Goal: Task Accomplishment & Management: Manage account settings

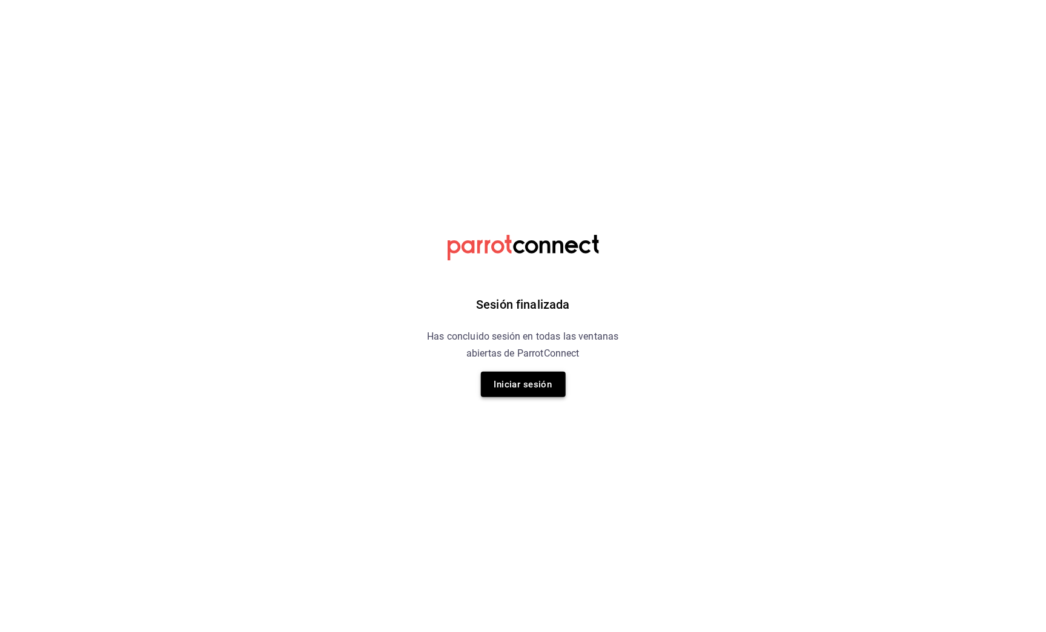
click at [540, 378] on button "Iniciar sesión" at bounding box center [523, 384] width 85 height 25
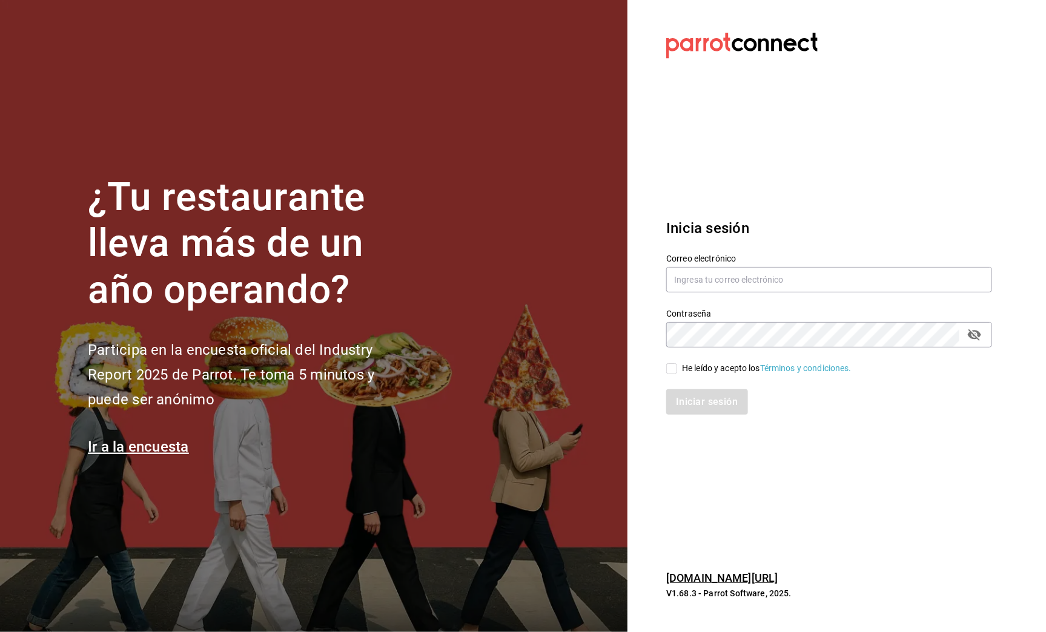
click at [682, 364] on div "He leído y acepto los Términos y condiciones." at bounding box center [767, 368] width 170 height 13
click at [677, 364] on input "He leído y acepto los Términos y condiciones." at bounding box center [671, 368] width 11 height 11
checkbox input "true"
click at [697, 410] on button "Iniciar sesión" at bounding box center [707, 401] width 82 height 25
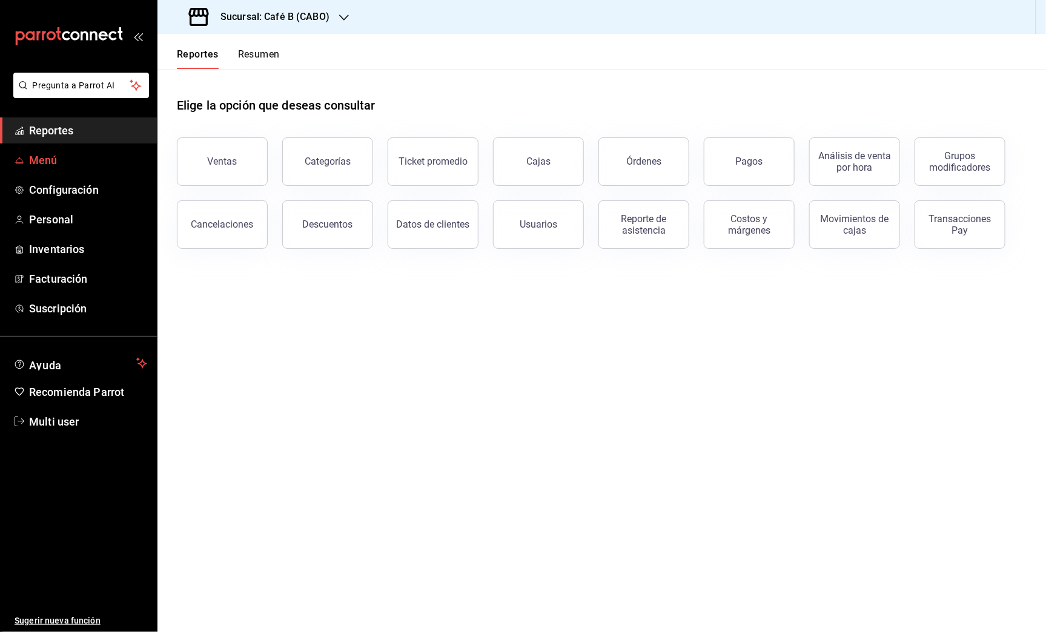
click at [31, 165] on span "Menú" at bounding box center [88, 160] width 118 height 16
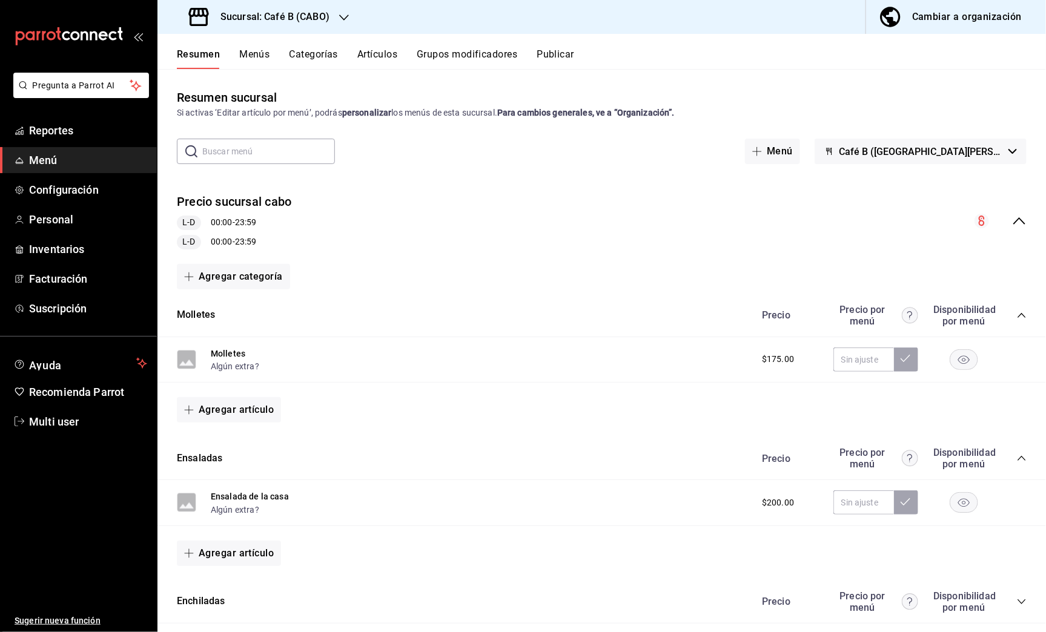
click at [975, 25] on div "Cambiar a organización" at bounding box center [967, 16] width 110 height 17
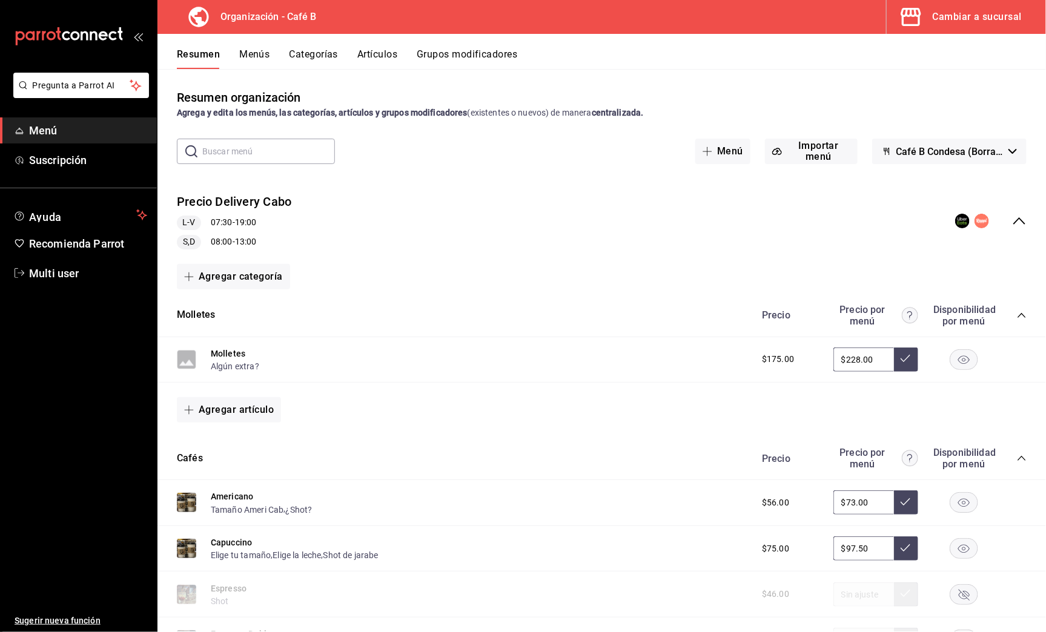
click at [390, 65] on button "Artículos" at bounding box center [377, 58] width 40 height 21
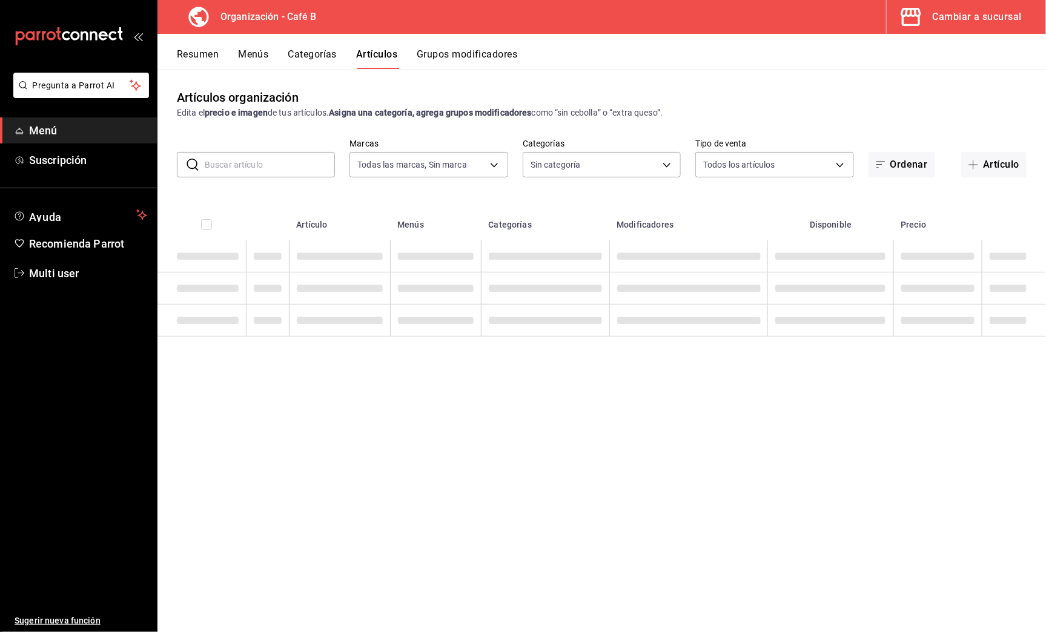
type input "61914e7f-f2ca-4c15-8ed2-909e6f0cad57"
click at [312, 163] on input "text" at bounding box center [270, 165] width 130 height 24
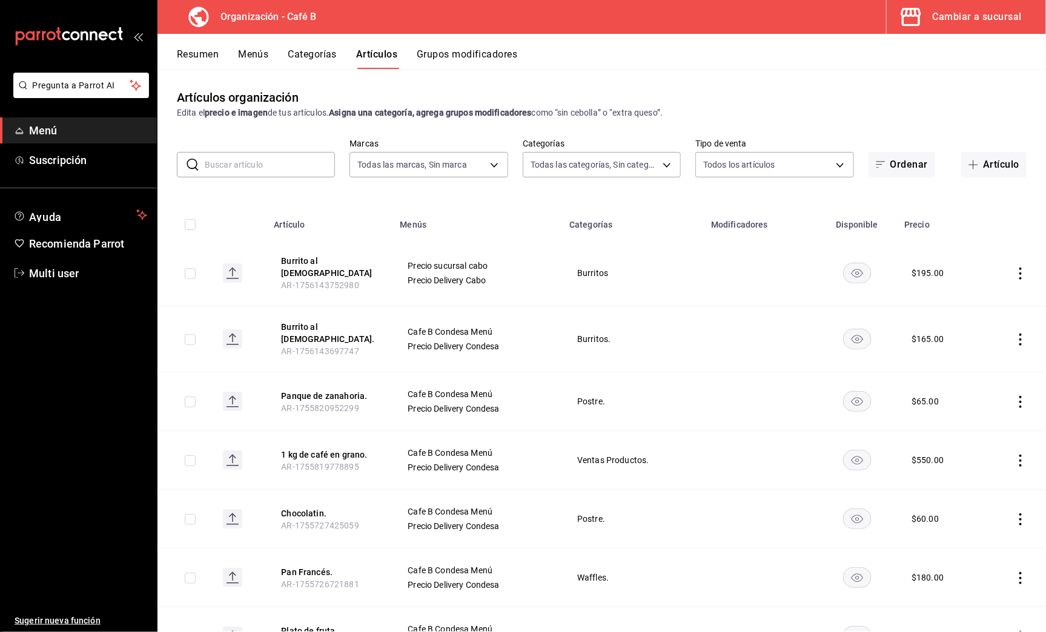
type input "e5fe6e4a-1f74-4777-904d-f4be92e52f7f,de3bb890-979a-444b-899a-e8264f8bb575,c2556…"
type input "r"
click at [996, 156] on button "Artículo" at bounding box center [993, 164] width 65 height 25
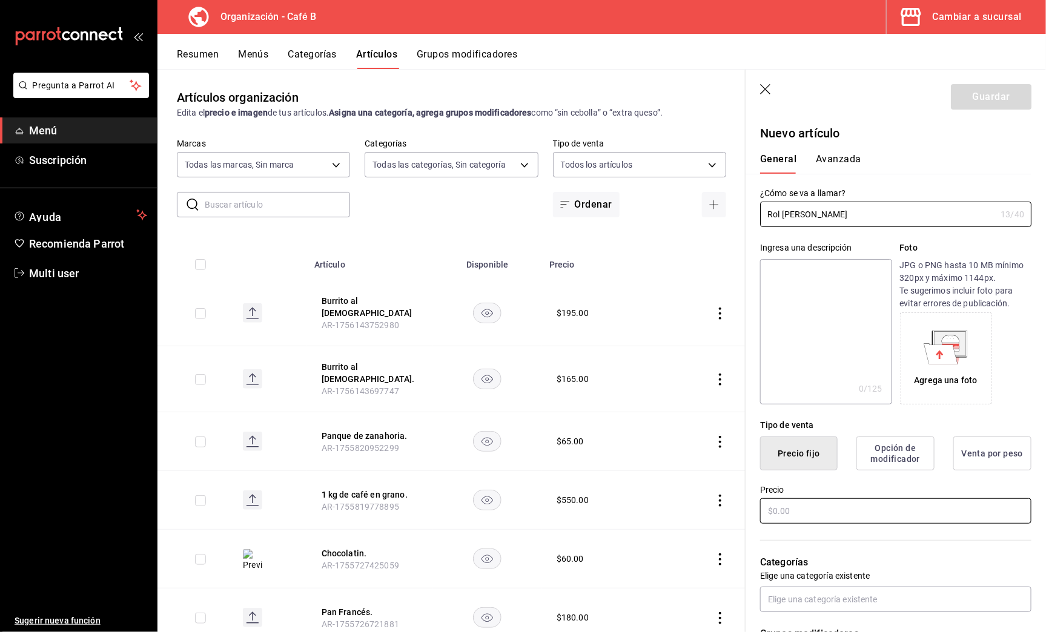
type input "Rol [PERSON_NAME]"
click at [815, 513] on input "text" at bounding box center [895, 510] width 271 height 25
click at [766, 86] on icon "button" at bounding box center [766, 90] width 12 height 12
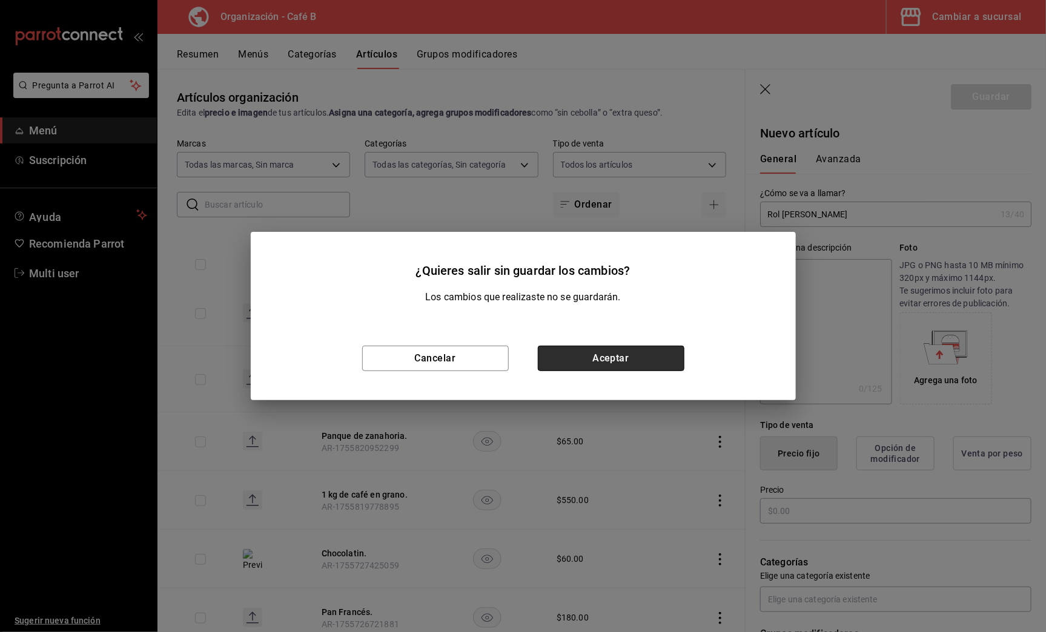
click at [593, 354] on button "Aceptar" at bounding box center [611, 358] width 147 height 25
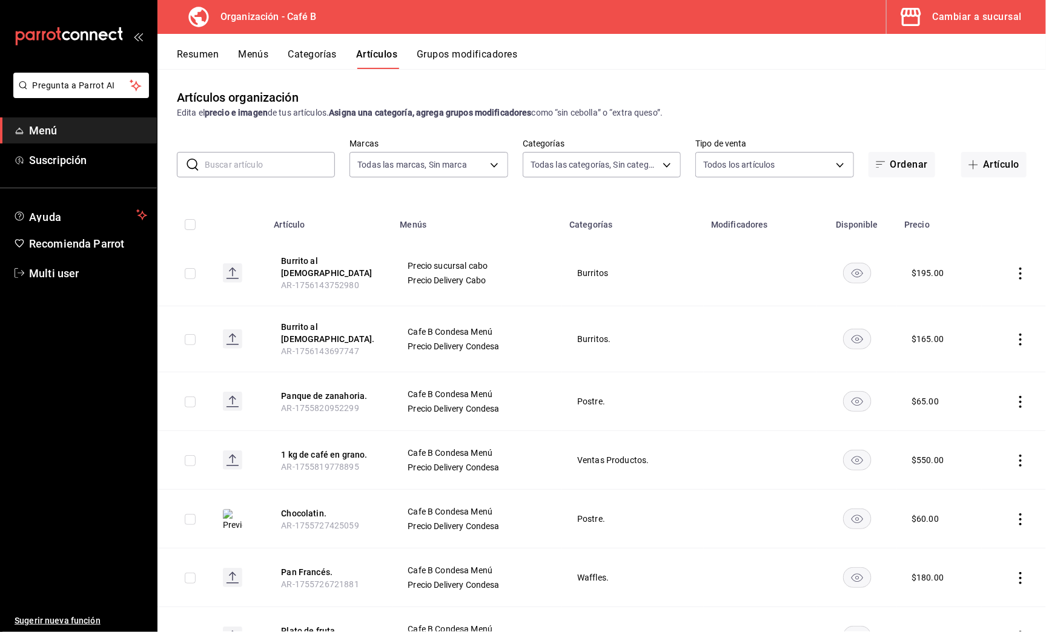
click at [305, 163] on input "text" at bounding box center [270, 165] width 130 height 24
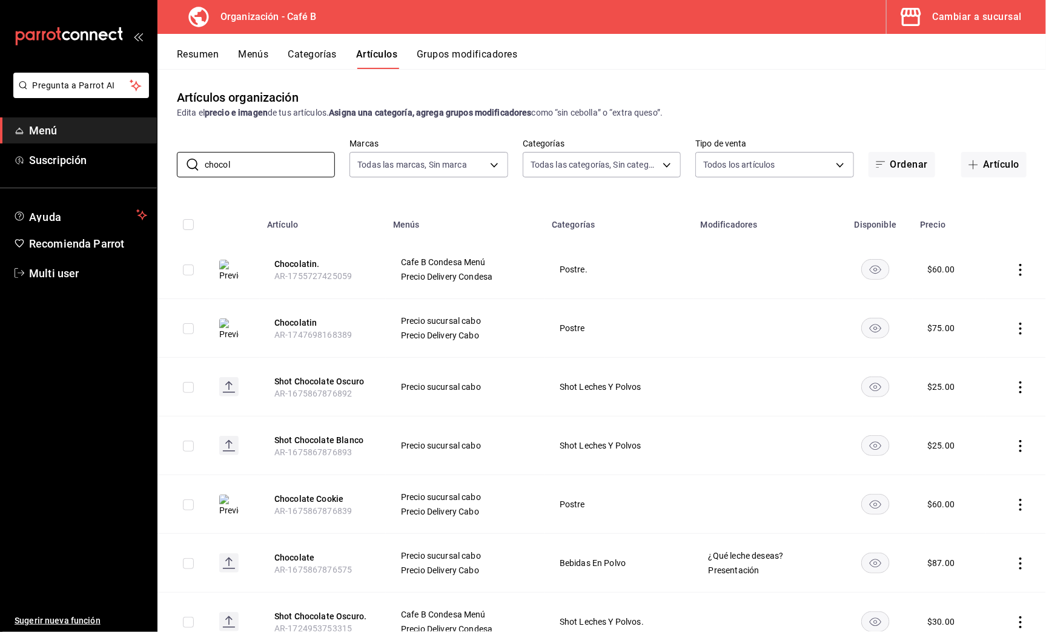
type input "chocol"
click at [450, 219] on th "Menús" at bounding box center [465, 221] width 159 height 39
click at [968, 160] on icon "button" at bounding box center [973, 165] width 10 height 10
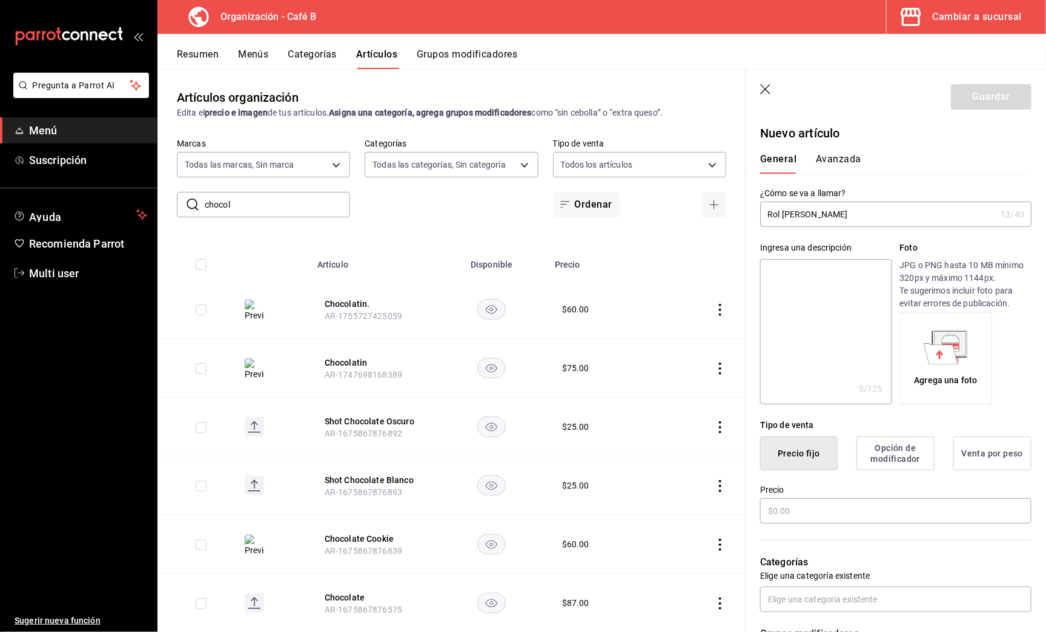
click at [796, 219] on input "Rol [PERSON_NAME]" at bounding box center [878, 214] width 236 height 24
type input "Rol [PERSON_NAME]"
click at [775, 518] on input "text" at bounding box center [895, 510] width 271 height 25
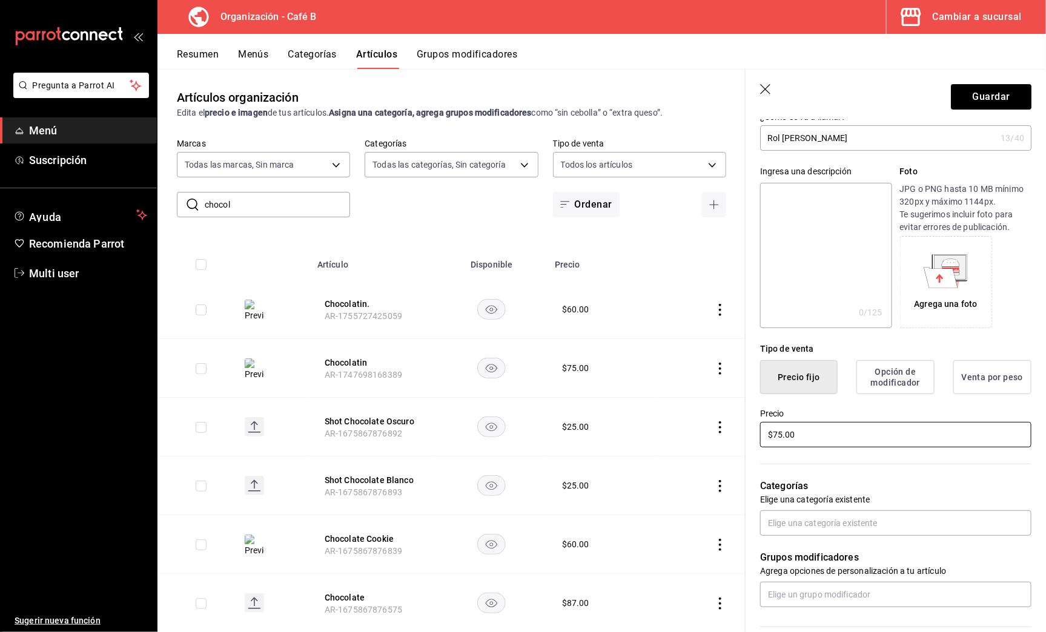
scroll to position [76, 0]
type input "$75.00"
click at [854, 522] on input "text" at bounding box center [895, 523] width 271 height 25
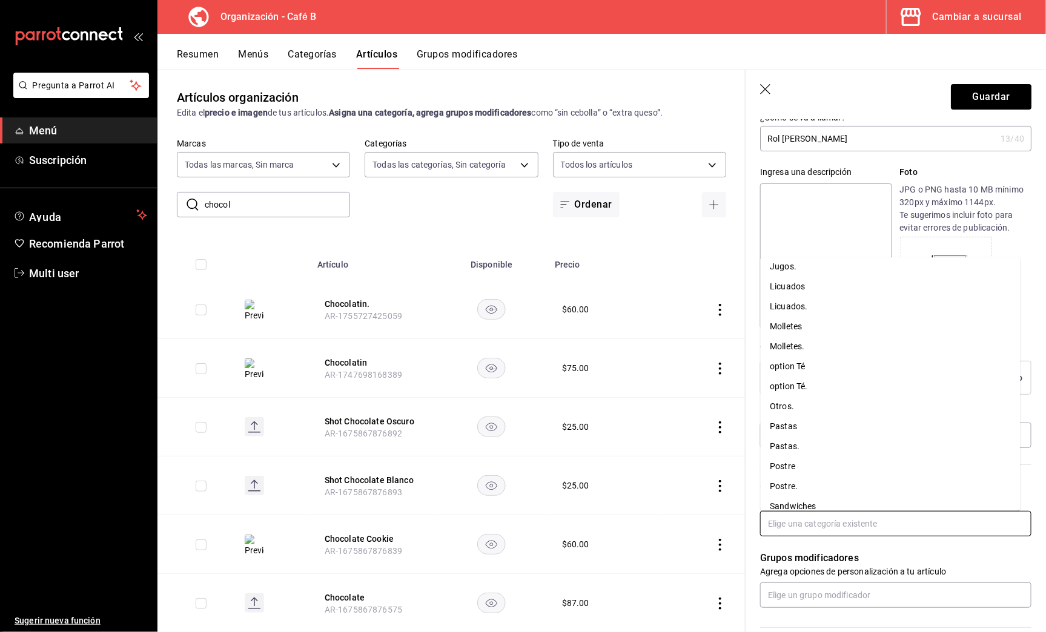
scroll to position [525, 0]
click at [840, 466] on li "Postre" at bounding box center [890, 467] width 260 height 20
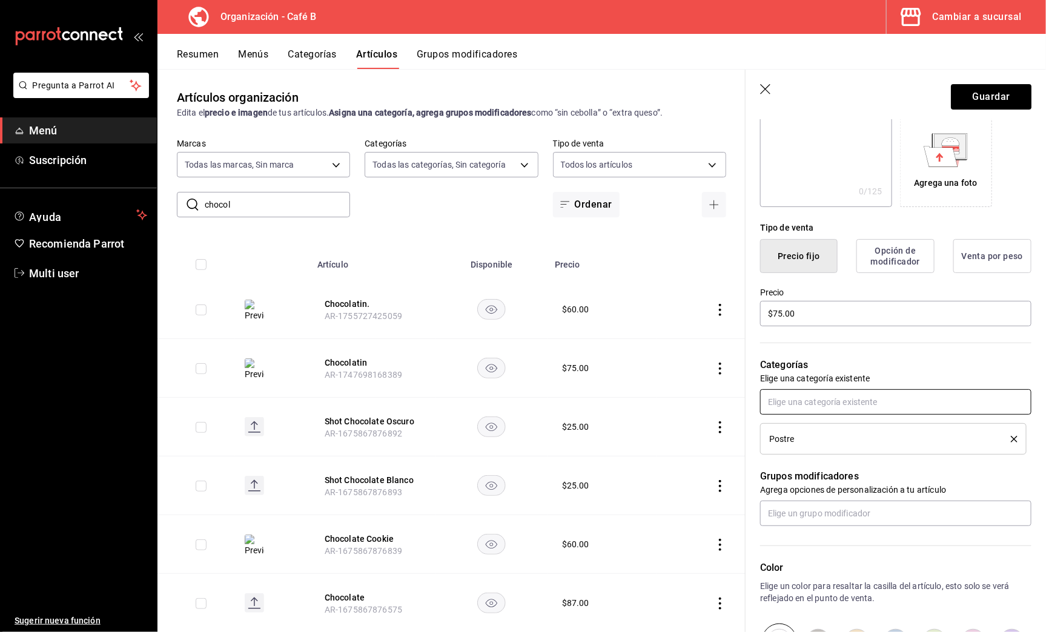
scroll to position [194, 0]
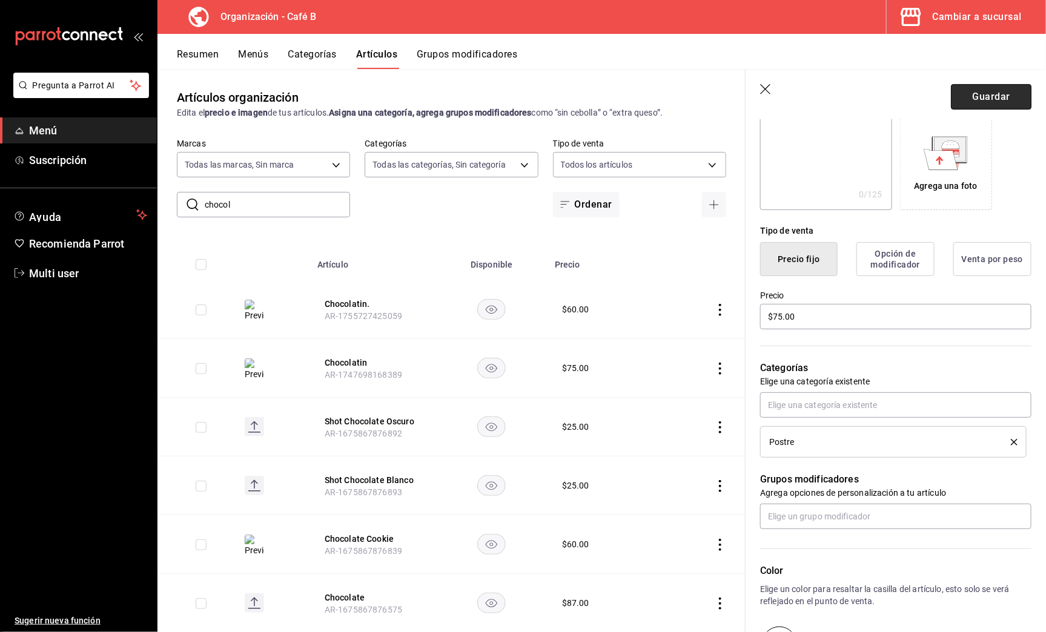
click at [986, 100] on button "Guardar" at bounding box center [990, 96] width 81 height 25
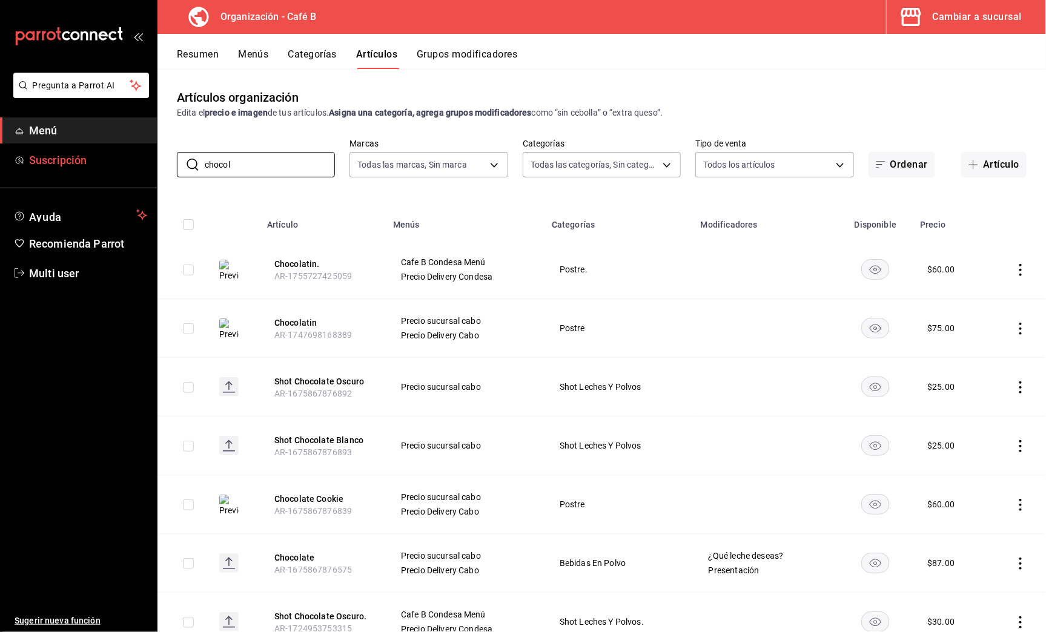
drag, startPoint x: 252, startPoint y: 170, endPoint x: 122, endPoint y: 150, distance: 131.6
click at [121, 150] on div "Pregunta a Parrot AI Menú Suscripción Ayuda Recomienda Parrot Multi user Sugeri…" at bounding box center [523, 316] width 1046 height 632
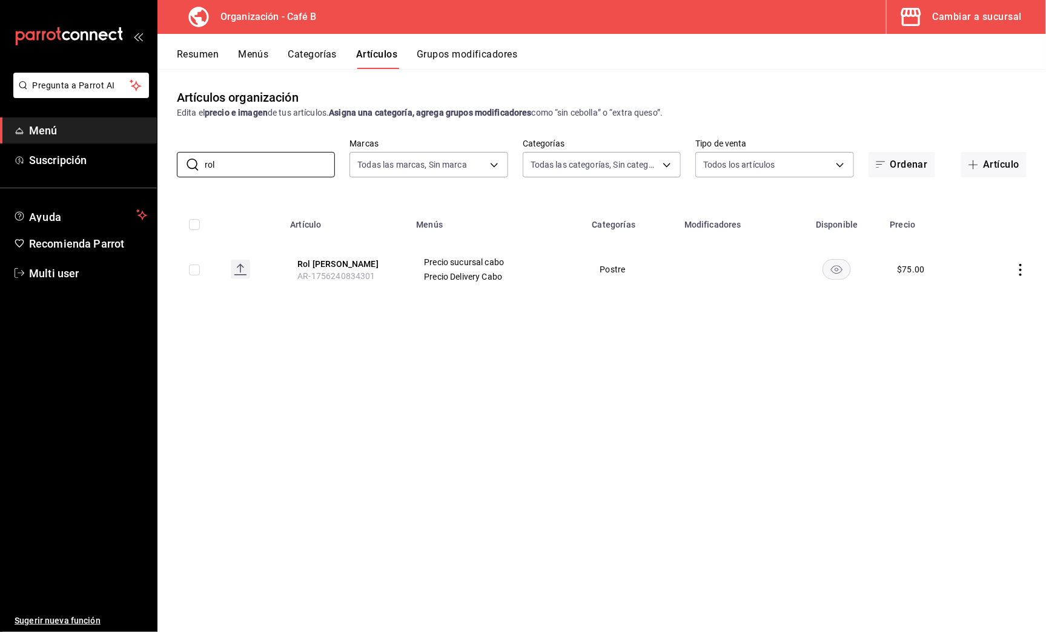
type input "rol"
click at [197, 59] on button "Resumen" at bounding box center [198, 58] width 42 height 21
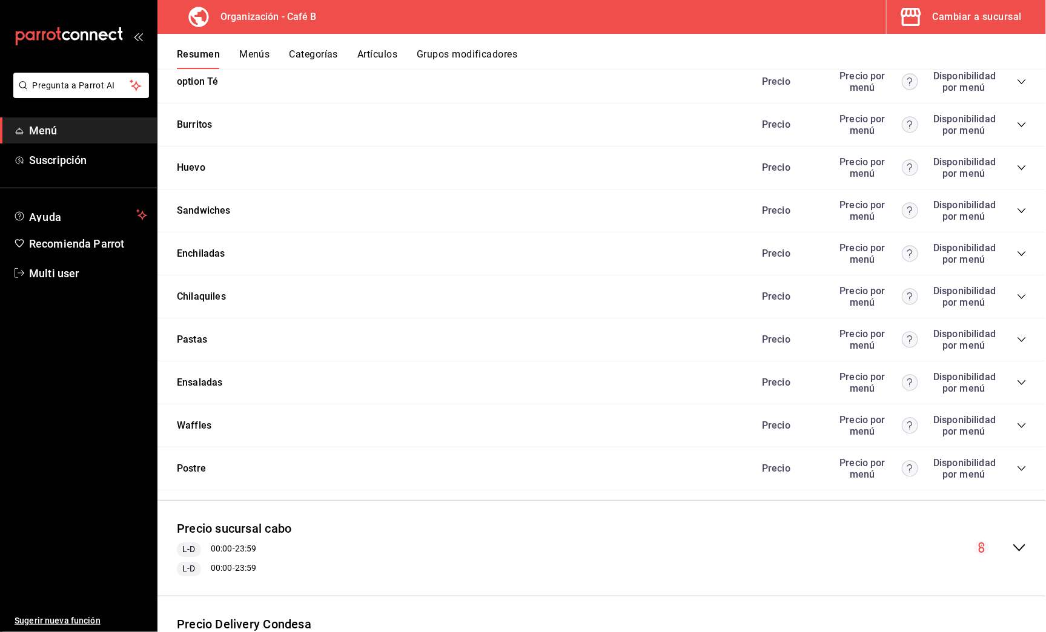
scroll to position [1185, 0]
click at [1016, 465] on icon "collapse-category-row" at bounding box center [1021, 470] width 10 height 10
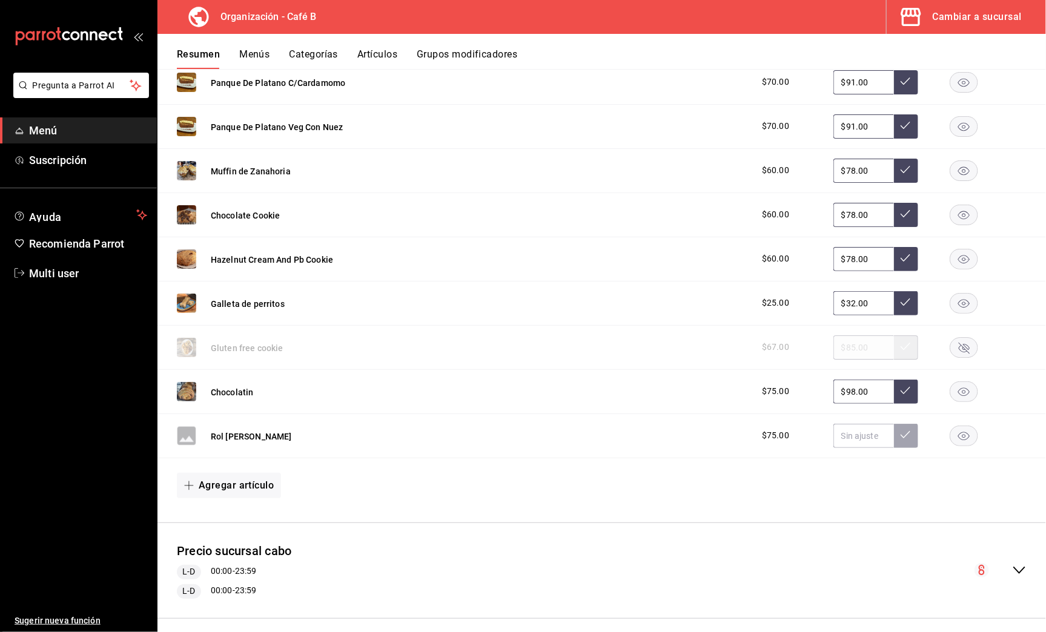
scroll to position [1705, 0]
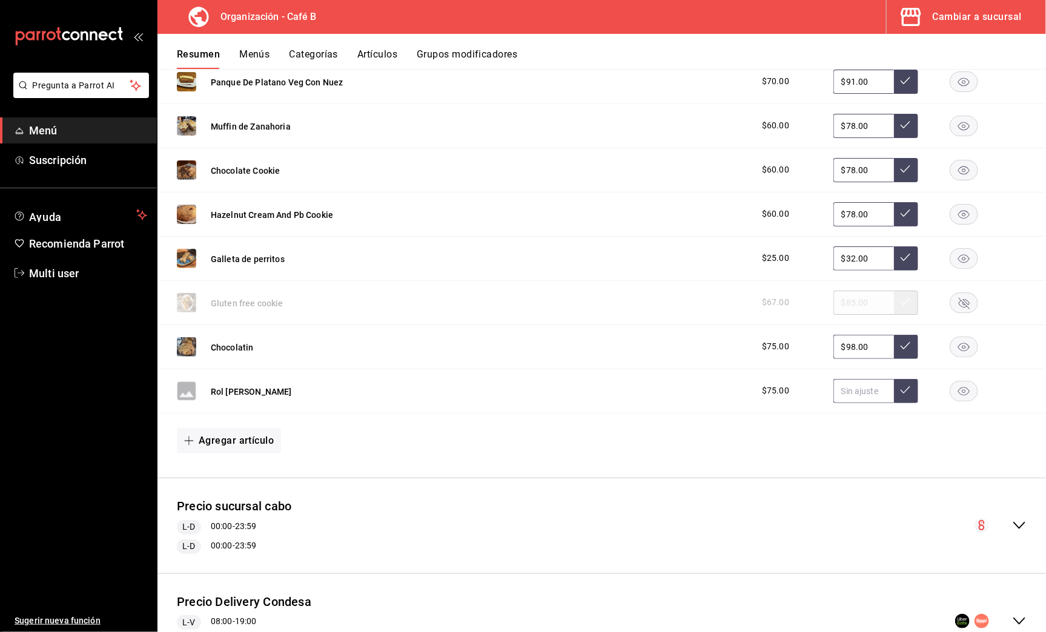
click at [844, 379] on input "text" at bounding box center [863, 391] width 61 height 24
type input "$98.00"
click at [900, 385] on icon at bounding box center [905, 390] width 10 height 10
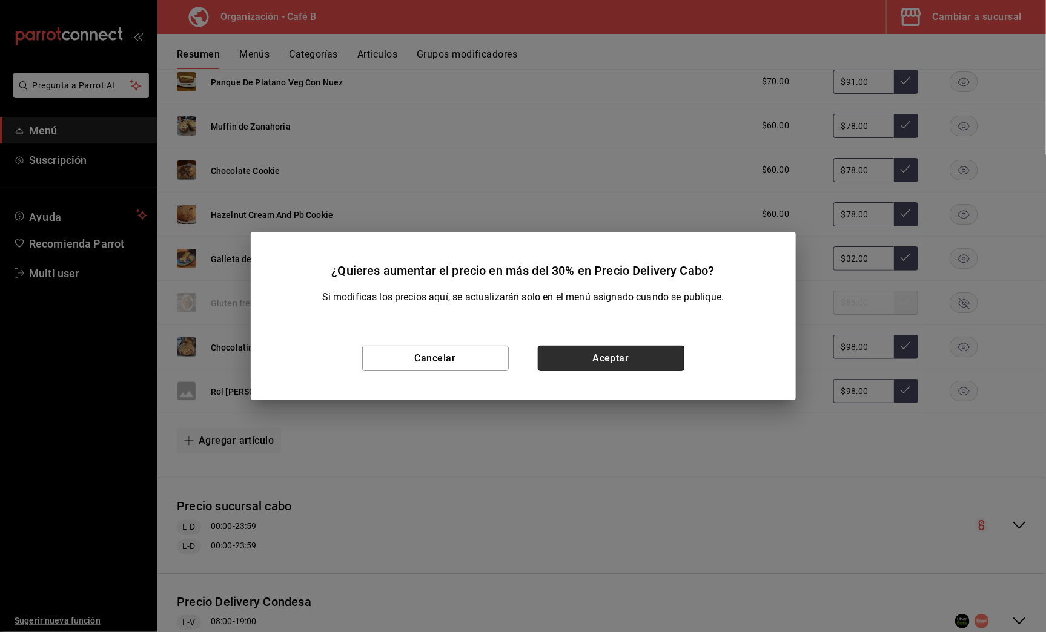
click at [670, 346] on button "Aceptar" at bounding box center [611, 358] width 147 height 25
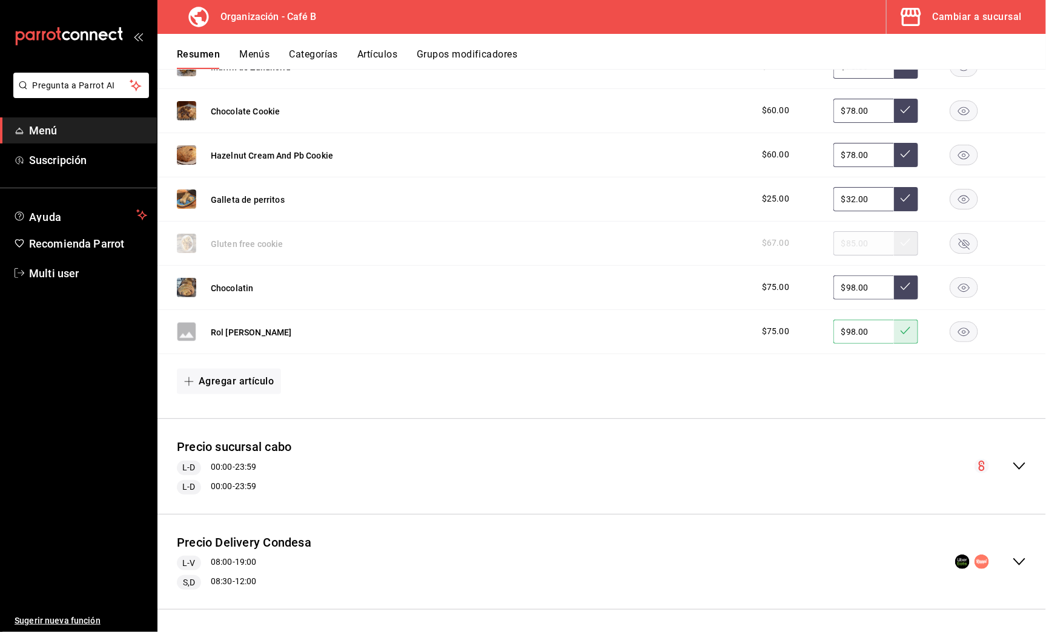
scroll to position [1615, 0]
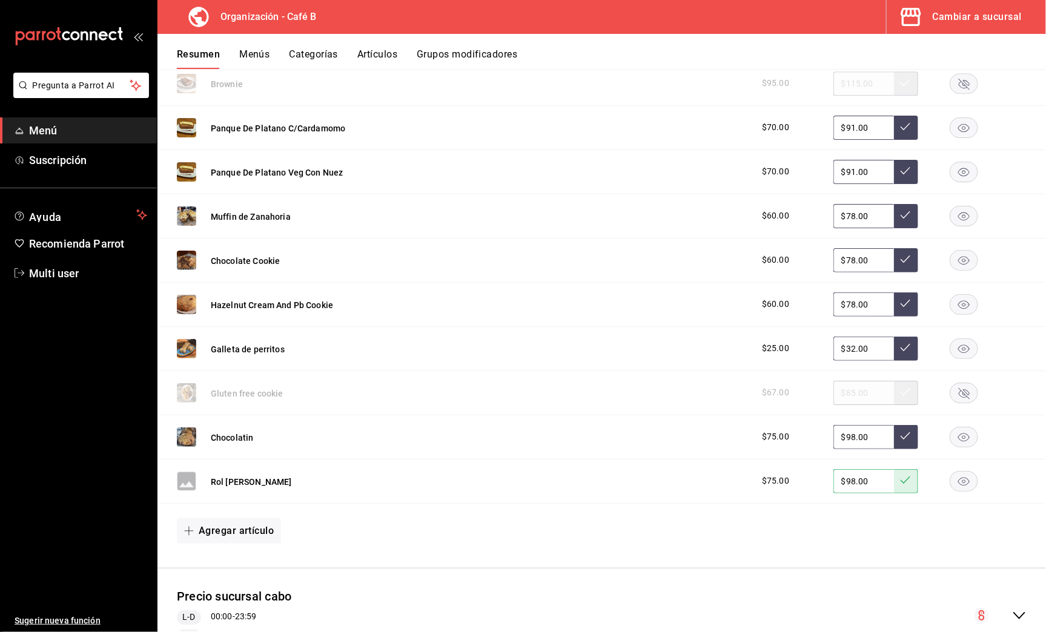
click at [957, 338] on rect "button" at bounding box center [964, 348] width 28 height 20
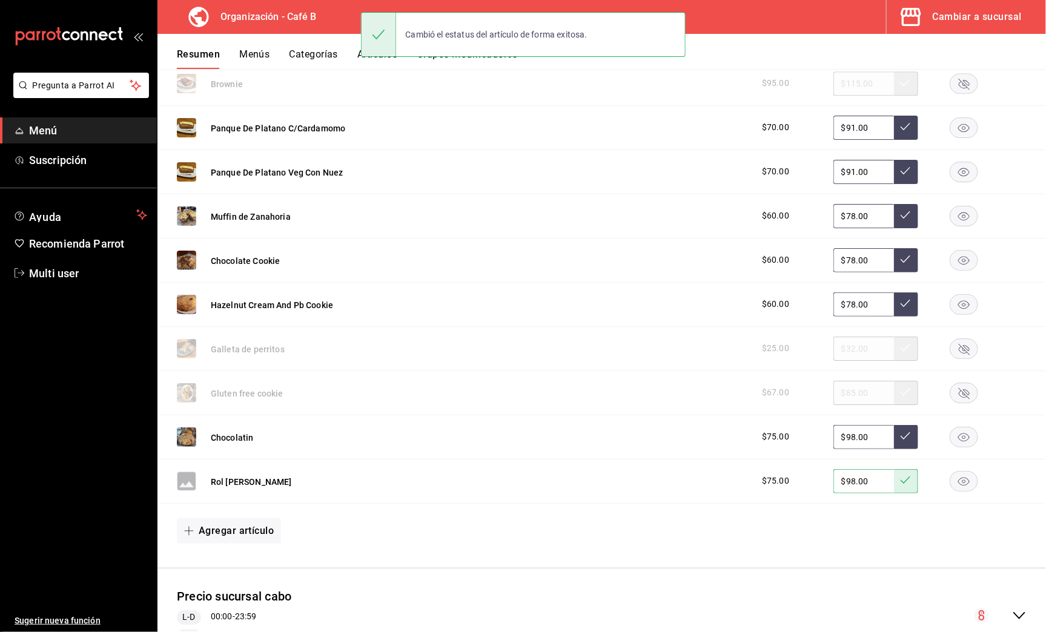
click at [952, 429] on rect "button" at bounding box center [964, 437] width 28 height 20
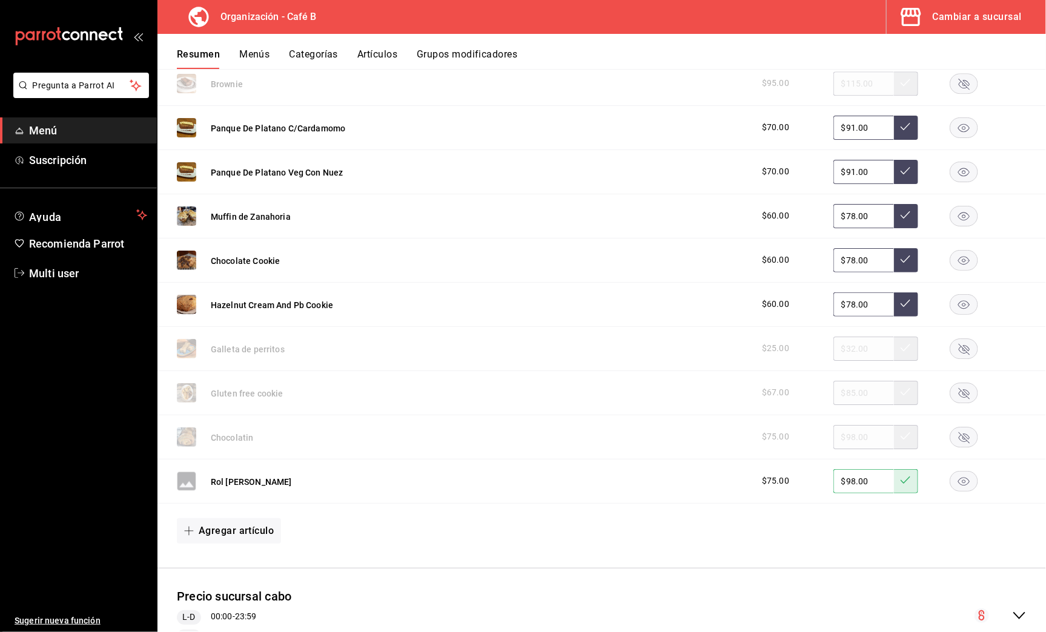
click at [958, 471] on rect "button" at bounding box center [964, 481] width 28 height 20
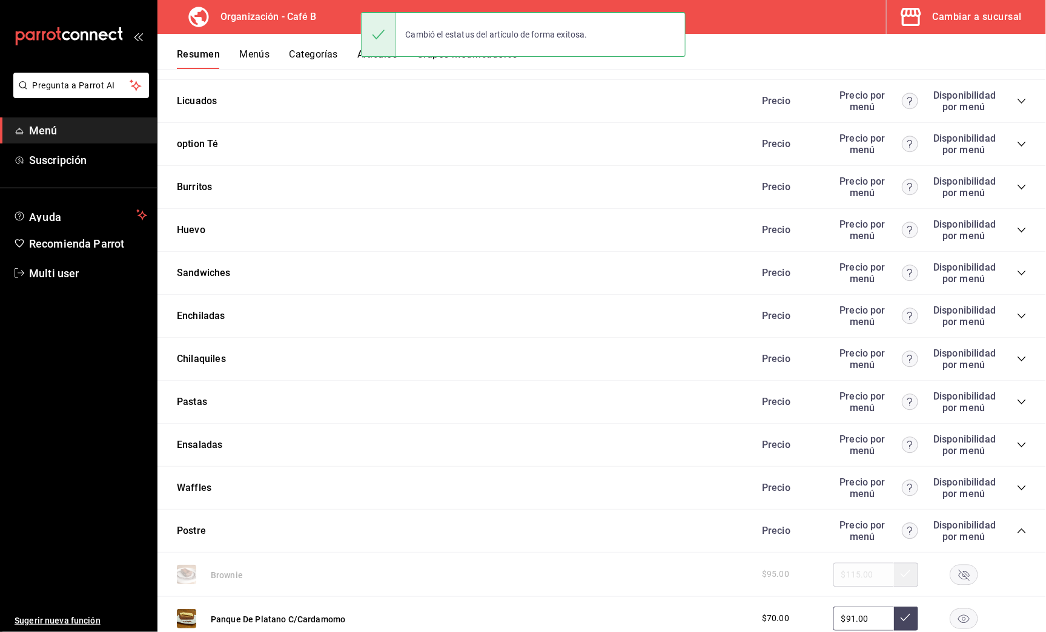
scroll to position [778, 0]
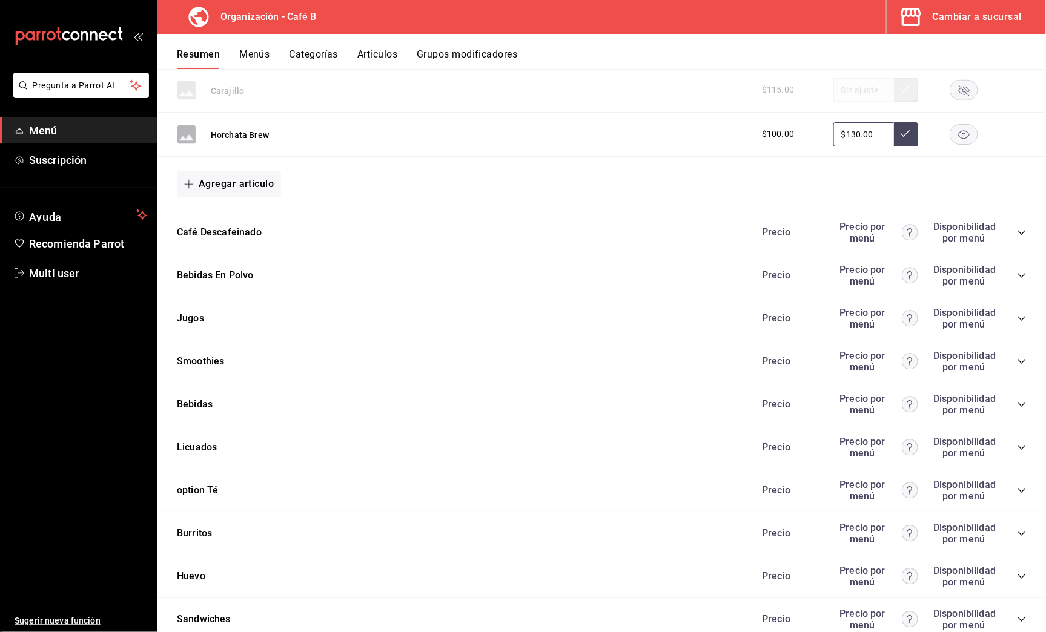
click at [263, 62] on button "Menús" at bounding box center [254, 58] width 30 height 21
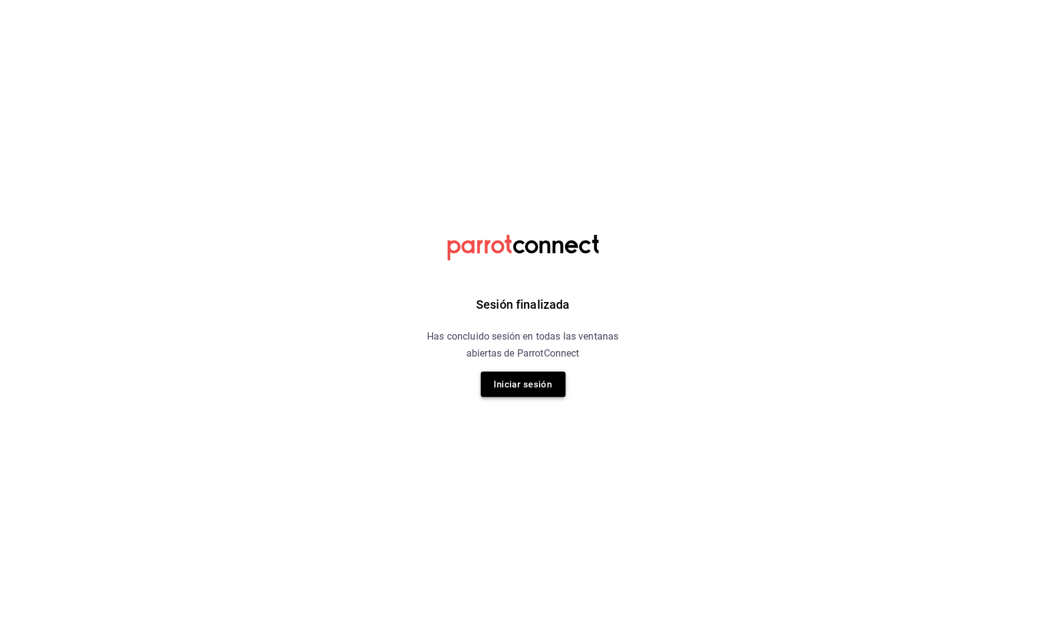
click at [533, 385] on button "Iniciar sesión" at bounding box center [523, 384] width 85 height 25
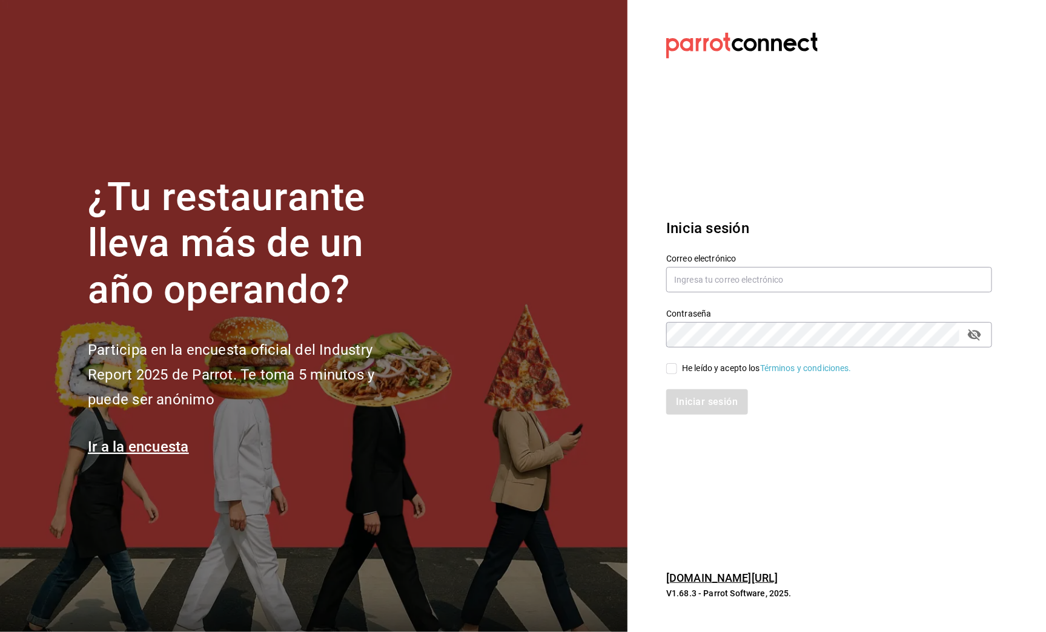
click at [674, 364] on input "He leído y acepto los Términos y condiciones." at bounding box center [671, 368] width 11 height 11
checkbox input "true"
click at [676, 396] on button "Iniciar sesión" at bounding box center [707, 401] width 82 height 25
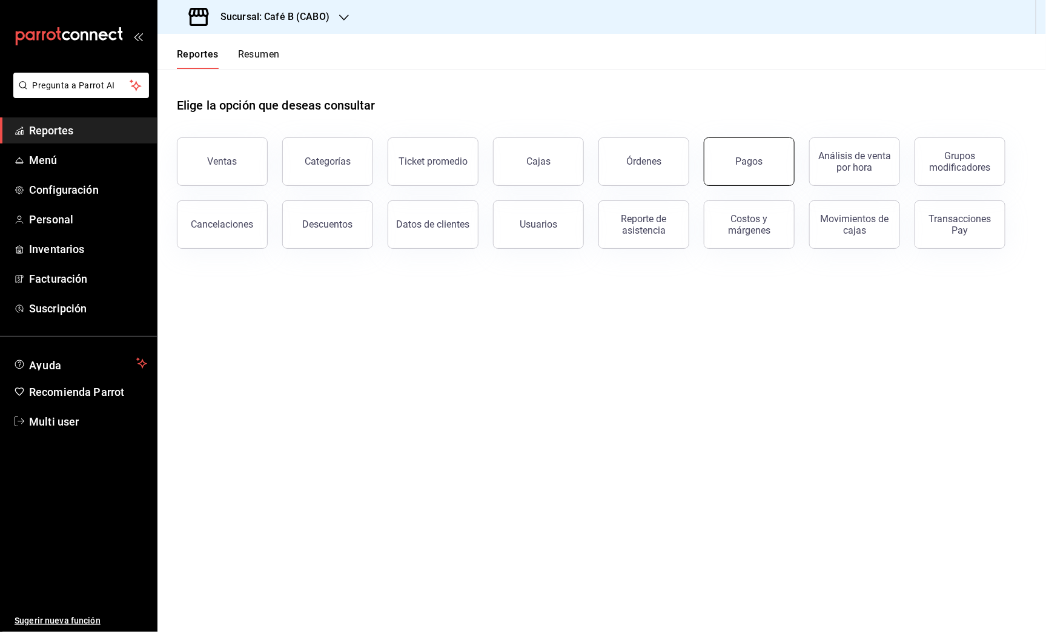
click at [759, 167] on button "Pagos" at bounding box center [748, 161] width 91 height 48
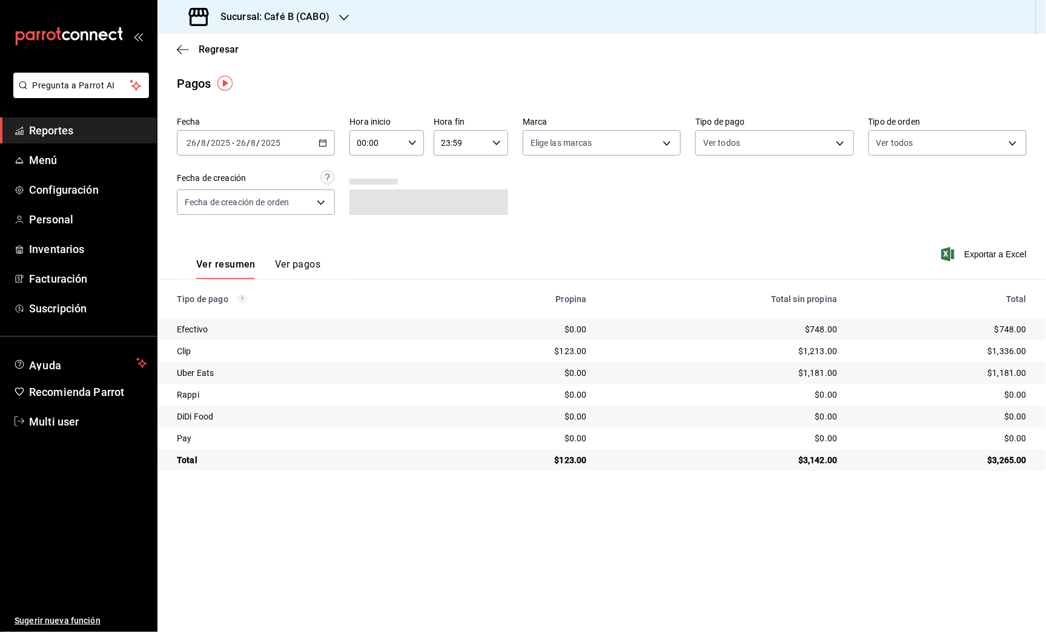
click at [308, 140] on div "2025-08-26 26 / 8 / 2025 - 2025-08-26 26 / 8 / 2025" at bounding box center [256, 142] width 158 height 25
click at [220, 313] on span "Rango de fechas" at bounding box center [234, 315] width 94 height 13
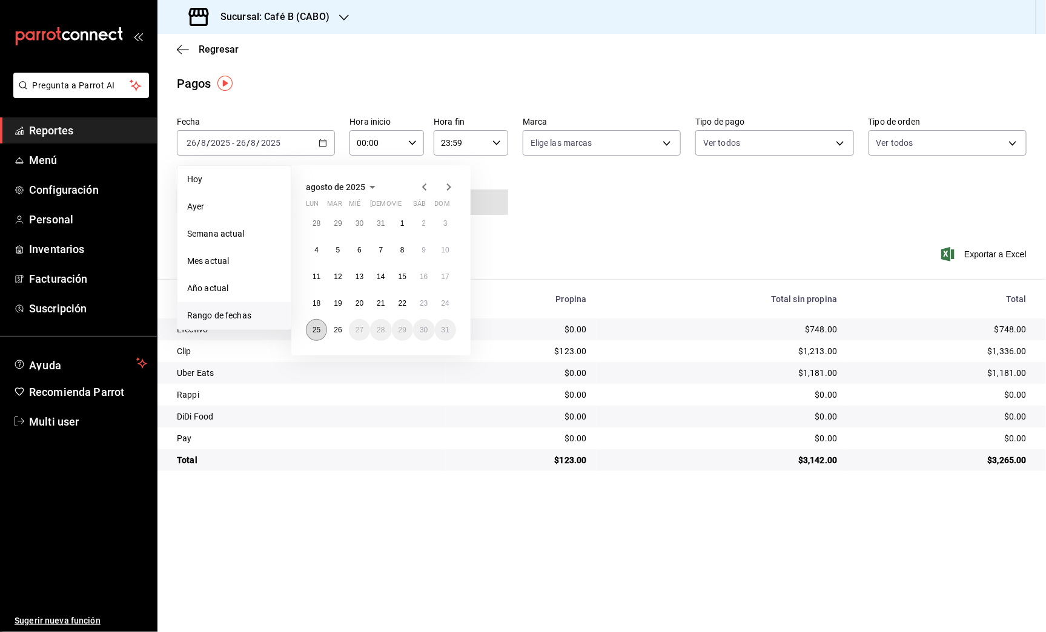
click at [320, 328] on abbr "25" at bounding box center [316, 330] width 8 height 8
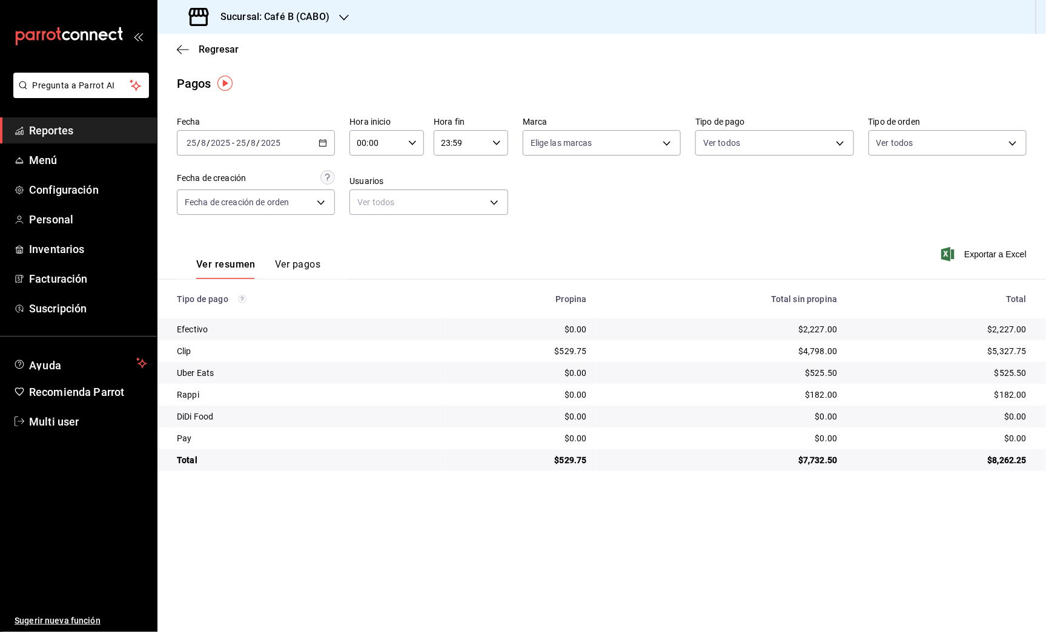
click at [314, 12] on h3 "Sucursal: Café B (CABO)" at bounding box center [270, 17] width 119 height 15
click at [294, 76] on div "Café B (CDMX)" at bounding box center [248, 79] width 162 height 13
